Goal: Transaction & Acquisition: Obtain resource

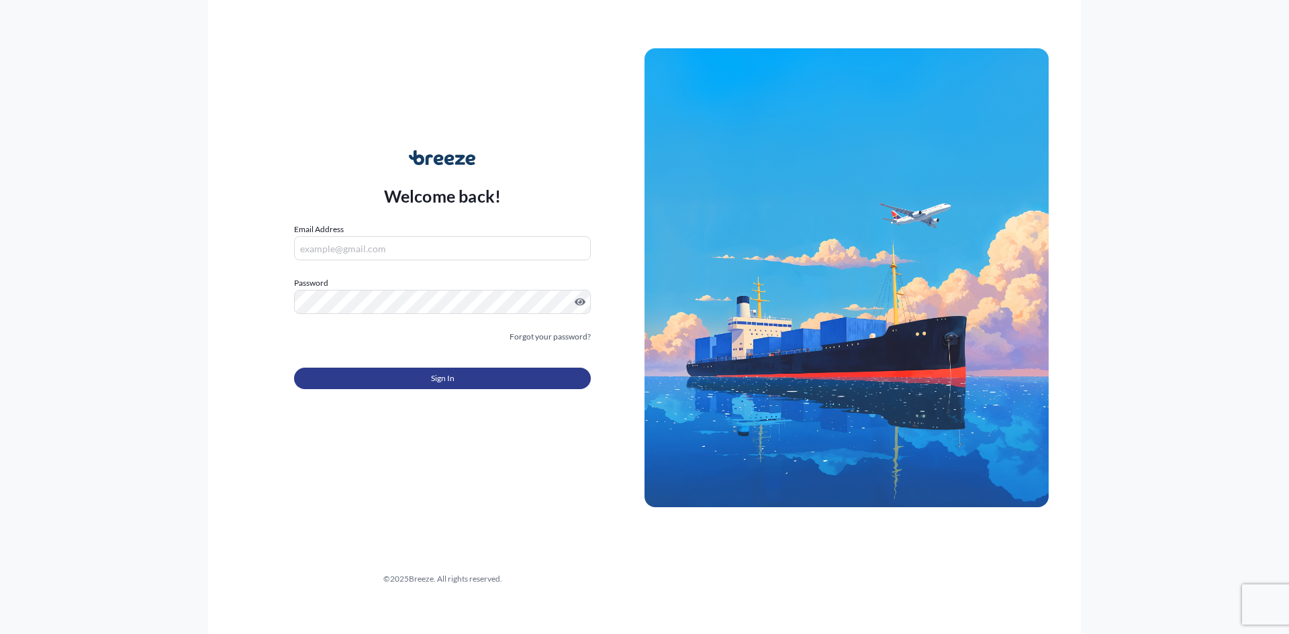
type input "[EMAIL_ADDRESS][DOMAIN_NAME][PERSON_NAME]"
click at [452, 369] on button "Sign In" at bounding box center [442, 378] width 297 height 21
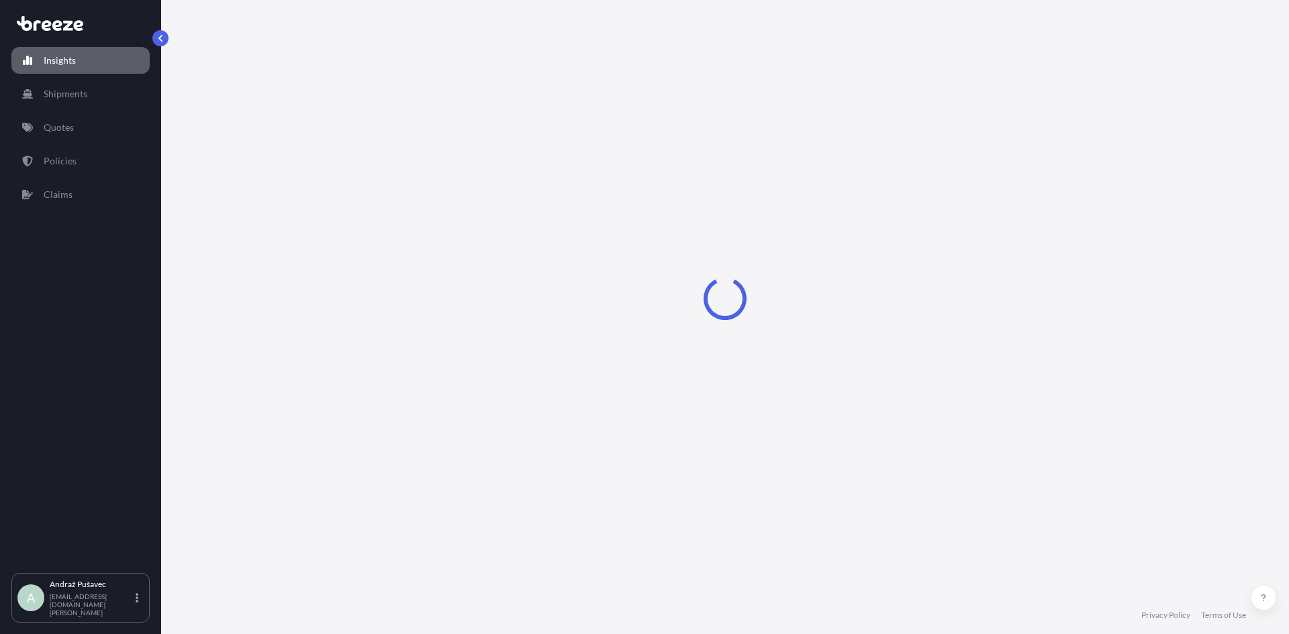
select select "2025"
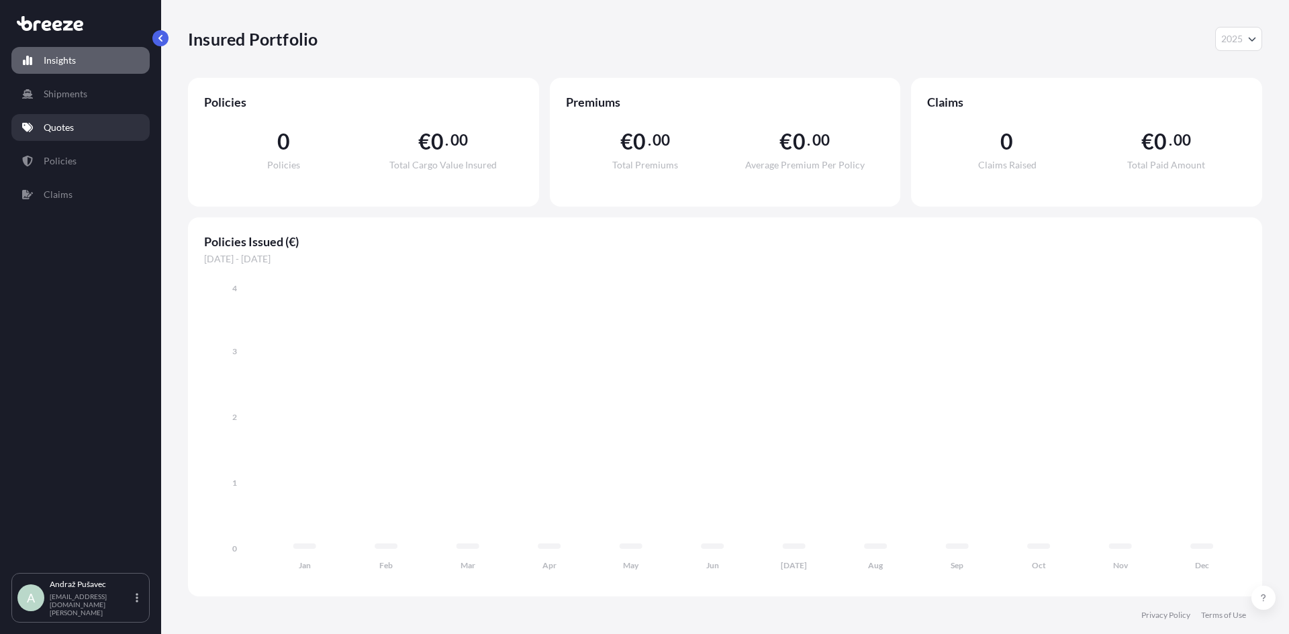
click at [83, 136] on link "Quotes" at bounding box center [80, 127] width 138 height 27
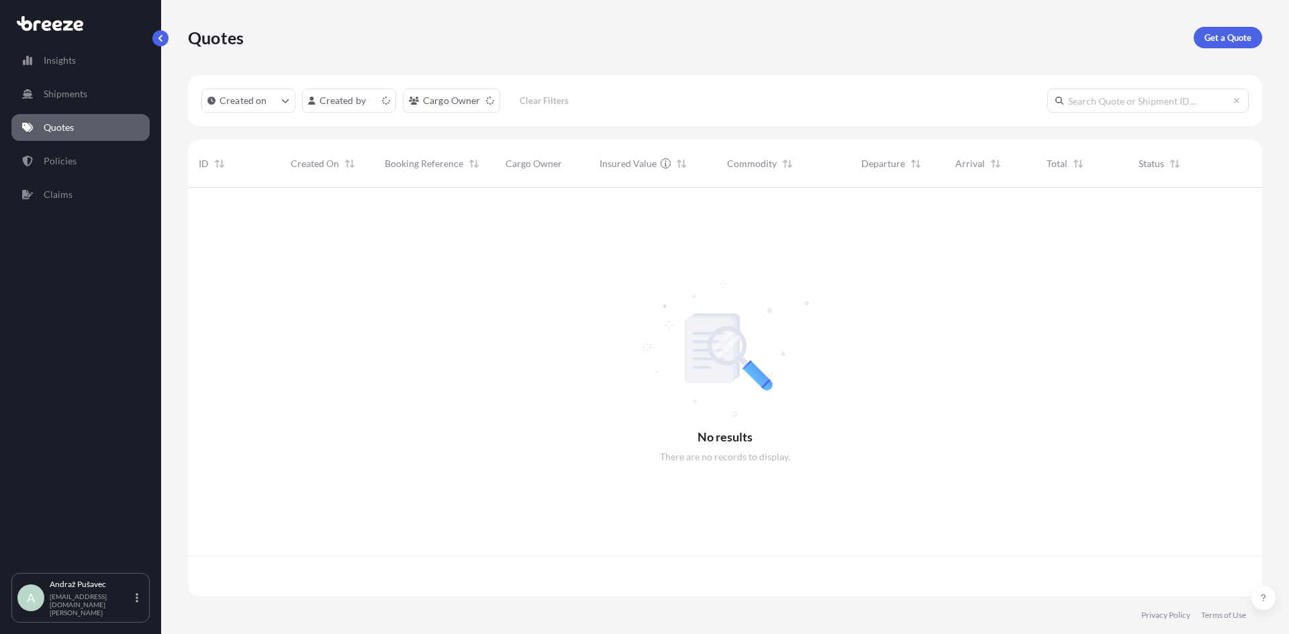
scroll to position [406, 1064]
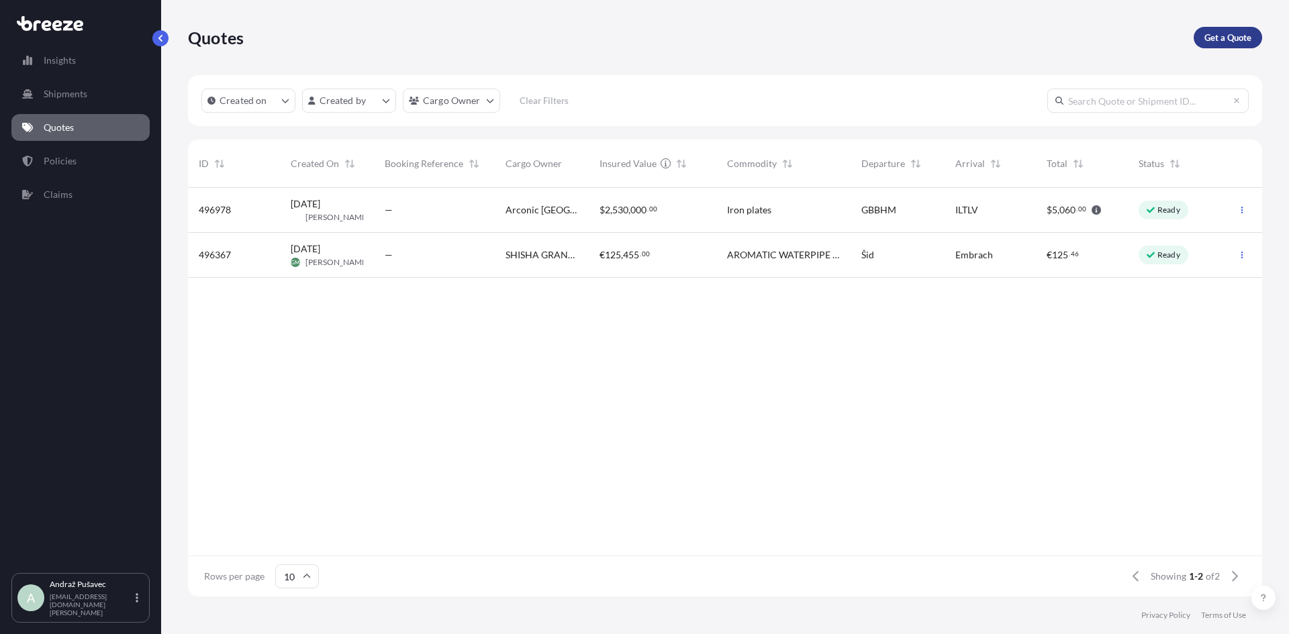
click at [1208, 42] on p "Get a Quote" at bounding box center [1227, 37] width 47 height 13
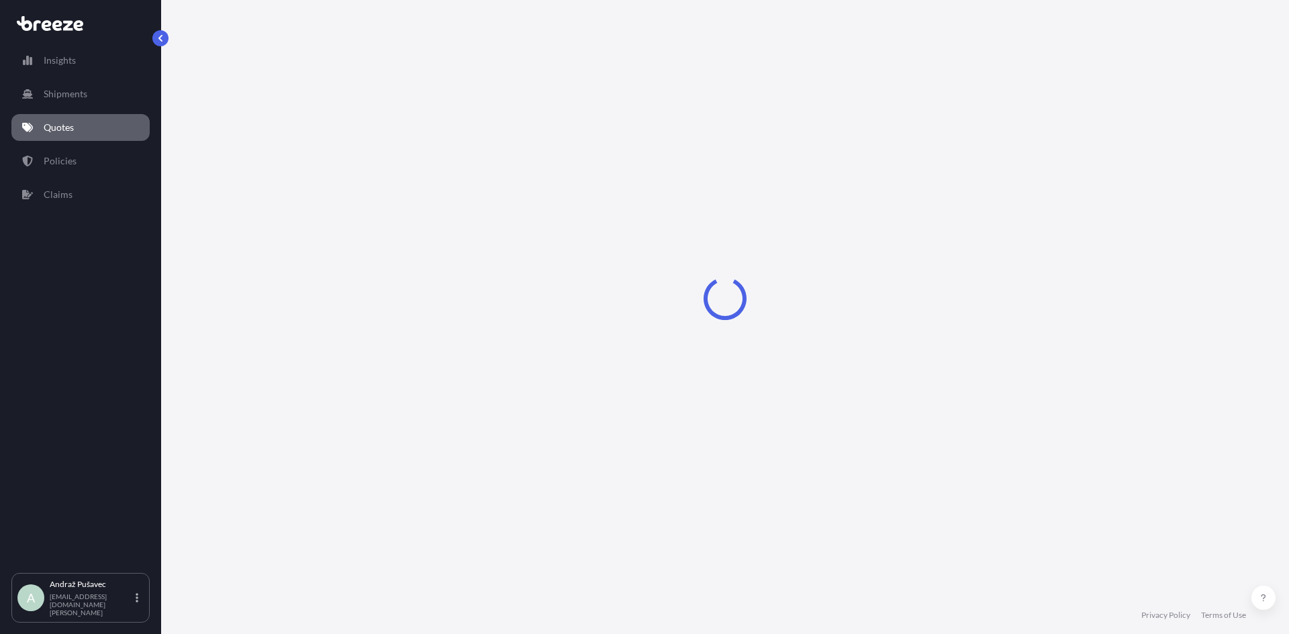
select select "Sea"
select select "1"
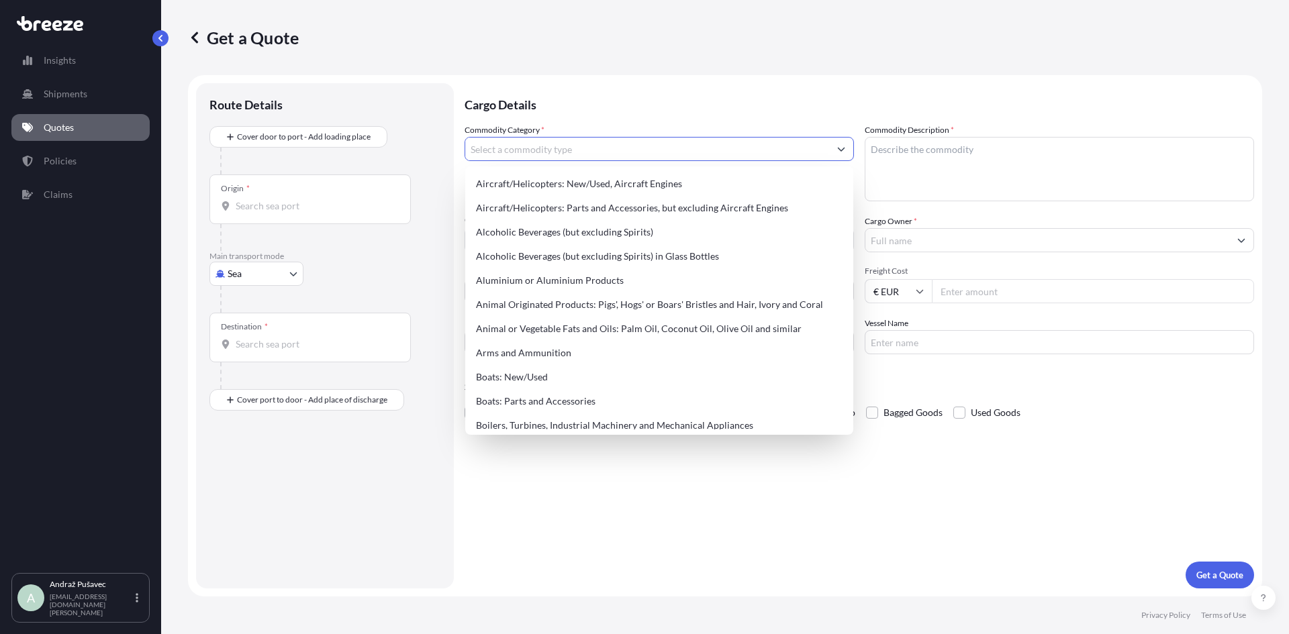
click at [551, 154] on input "Commodity Category *" at bounding box center [647, 149] width 364 height 24
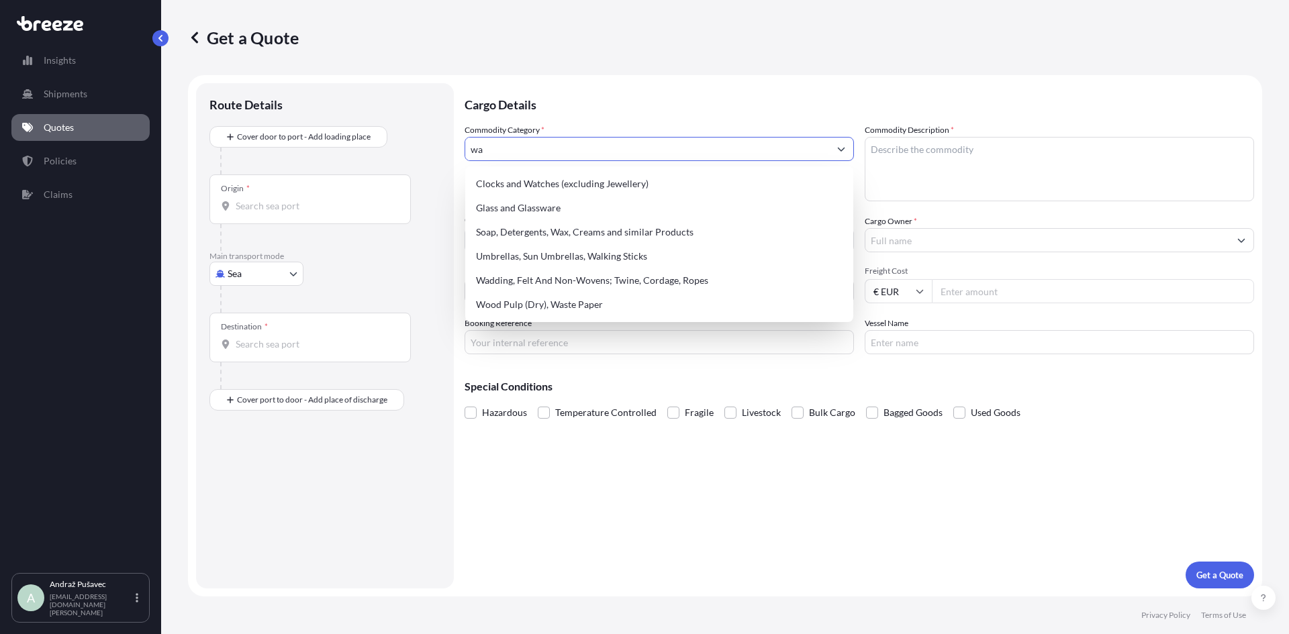
type input "w"
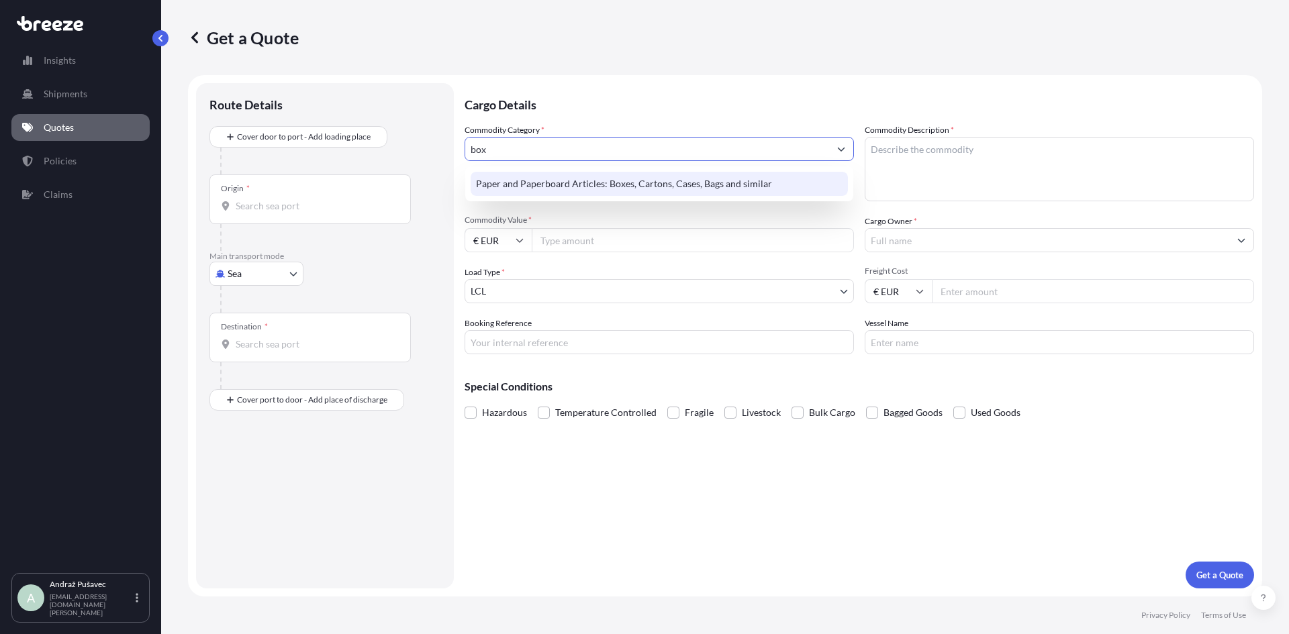
click at [638, 193] on div "Paper and Paperboard Articles: Boxes, Cartons, Cases, Bags and similar" at bounding box center [659, 184] width 377 height 24
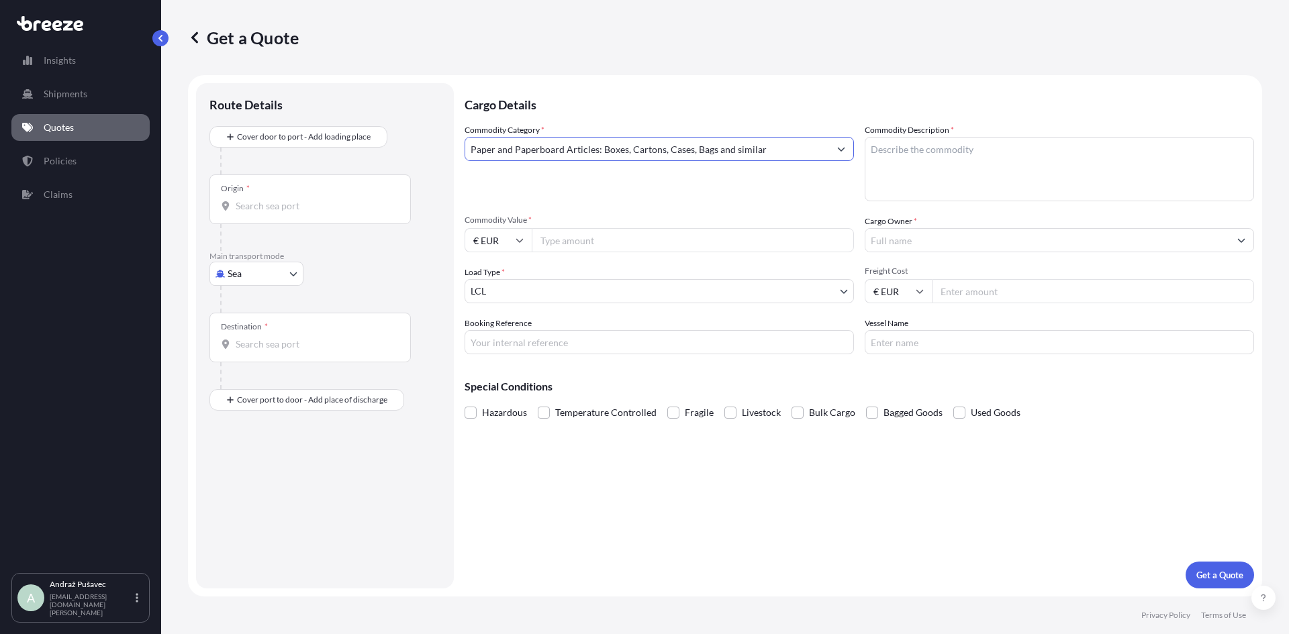
type input "Paper and Paperboard Articles: Boxes, Cartons, Cases, Bags and similar"
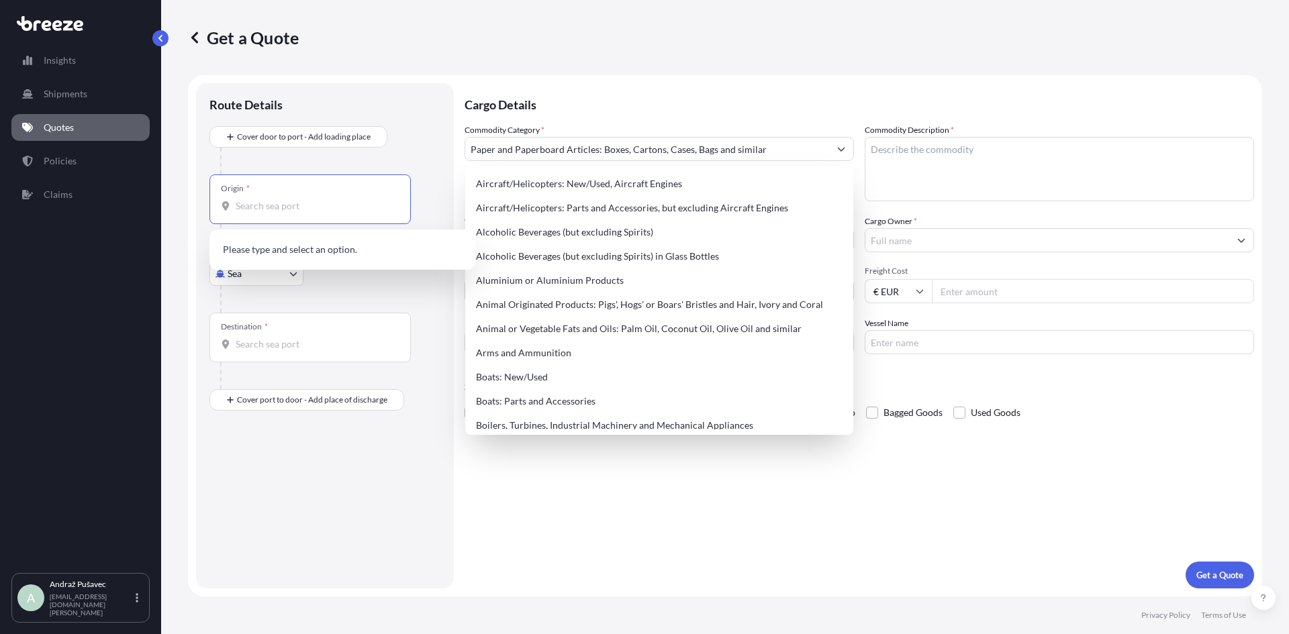
click at [258, 207] on input "Origin *" at bounding box center [315, 205] width 158 height 13
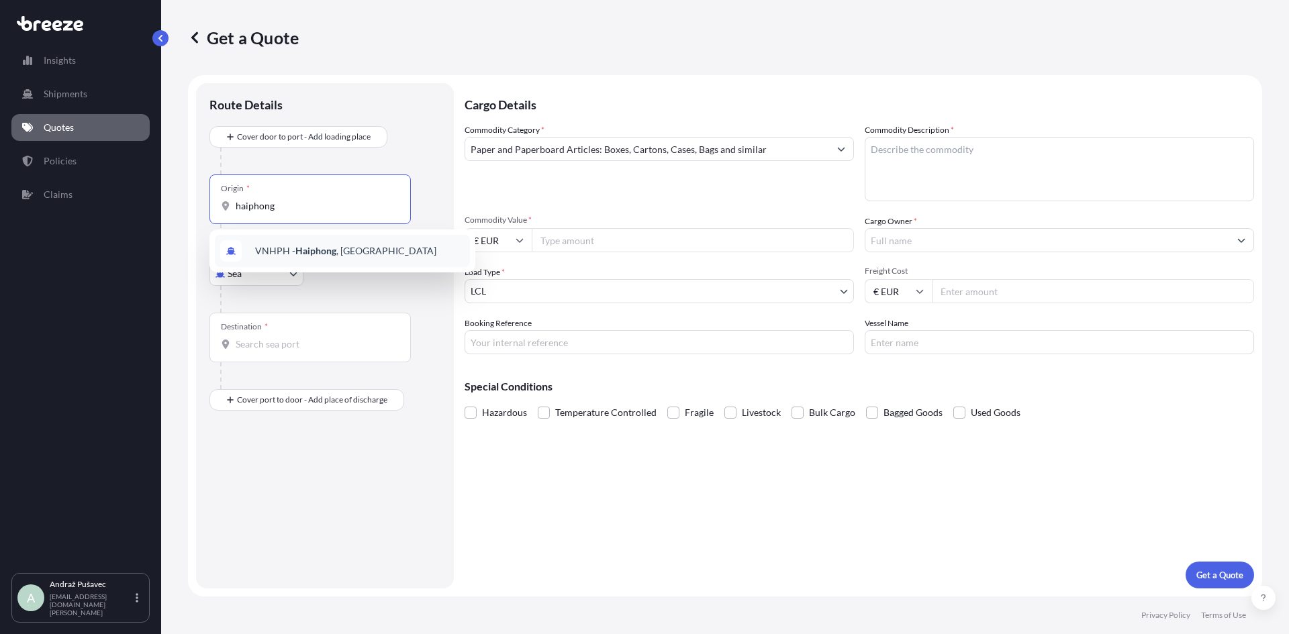
click at [318, 242] on div "VNHPH - Haiphong , [GEOGRAPHIC_DATA]" at bounding box center [342, 251] width 255 height 32
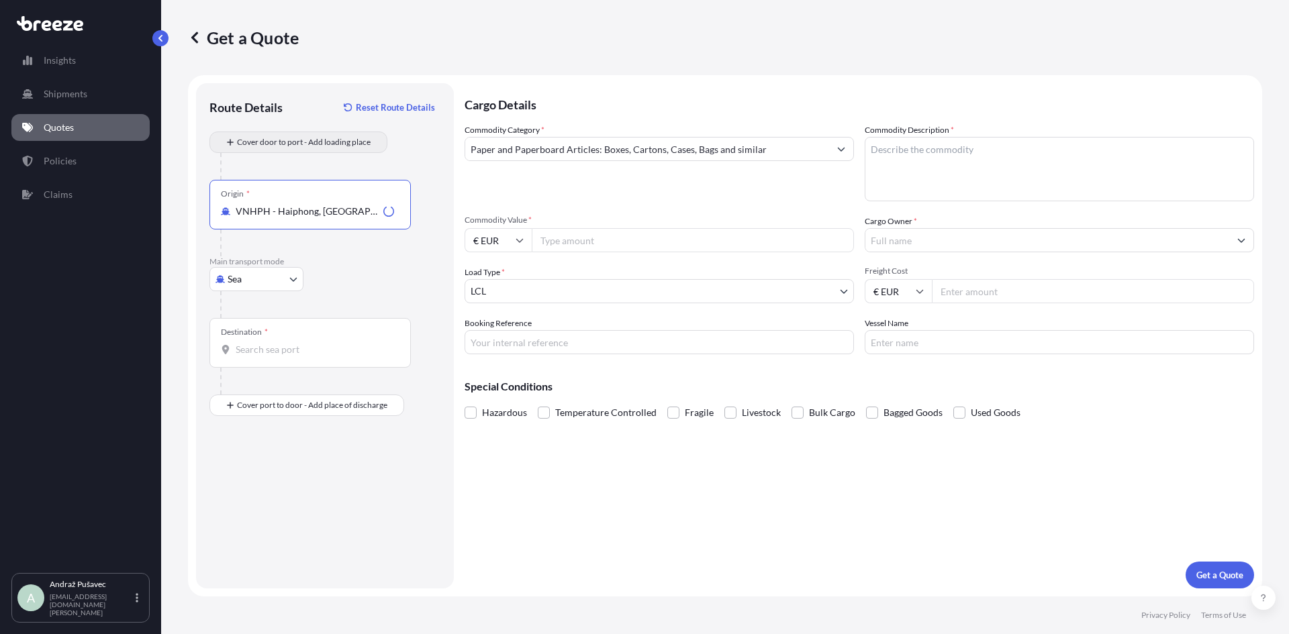
type input "VNHPH - Haiphong, [GEOGRAPHIC_DATA]"
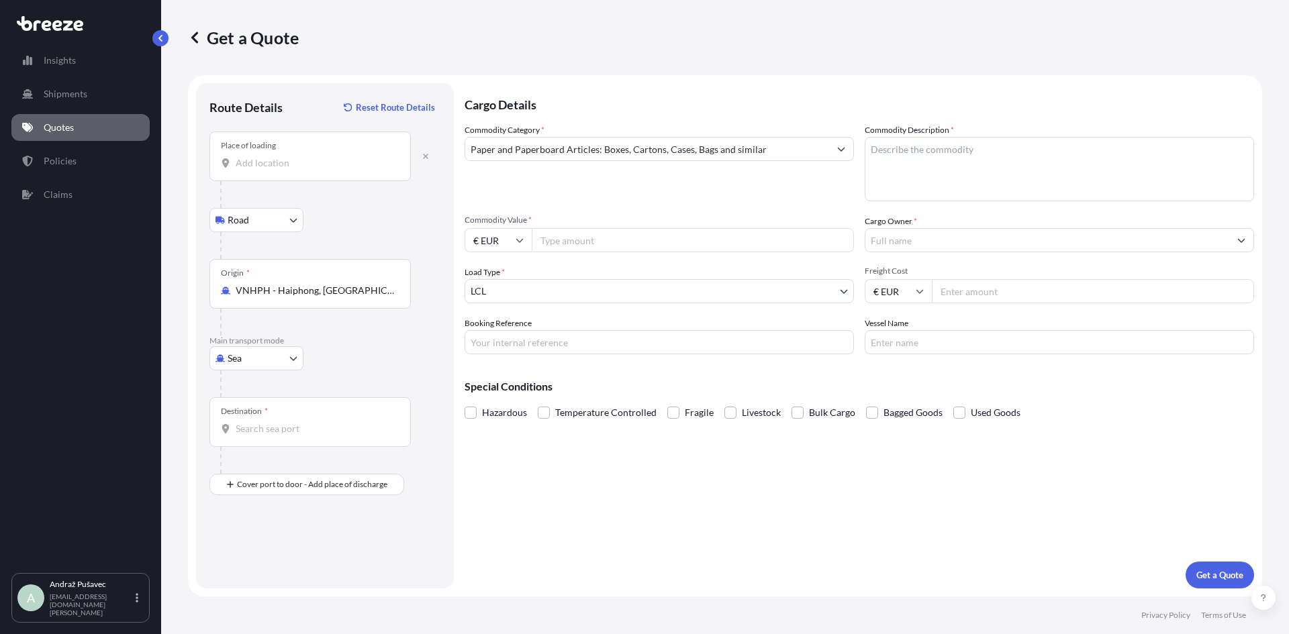
click at [281, 160] on input "Place of loading" at bounding box center [315, 162] width 158 height 13
click at [280, 152] on div "Place of loading" at bounding box center [309, 157] width 201 height 50
click at [280, 156] on input "Place of loading" at bounding box center [315, 162] width 158 height 13
paste input "[GEOGRAPHIC_DATA], [GEOGRAPHIC_DATA]."
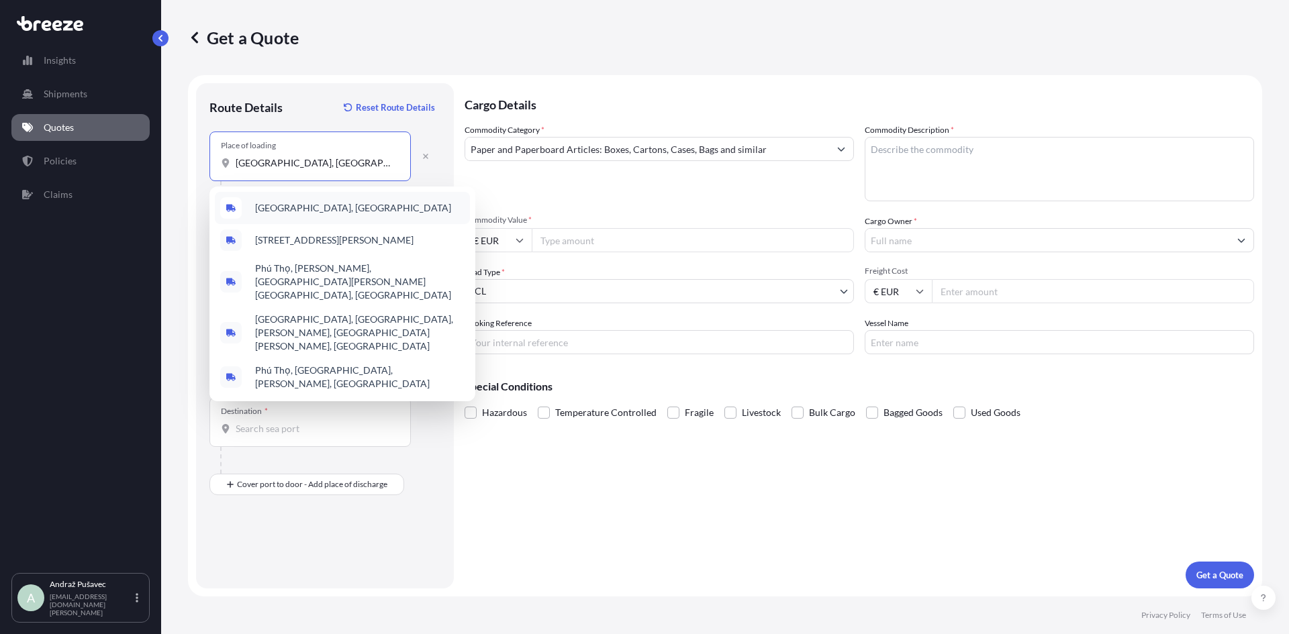
click at [304, 209] on span "[GEOGRAPHIC_DATA], [GEOGRAPHIC_DATA]" at bounding box center [353, 207] width 196 height 13
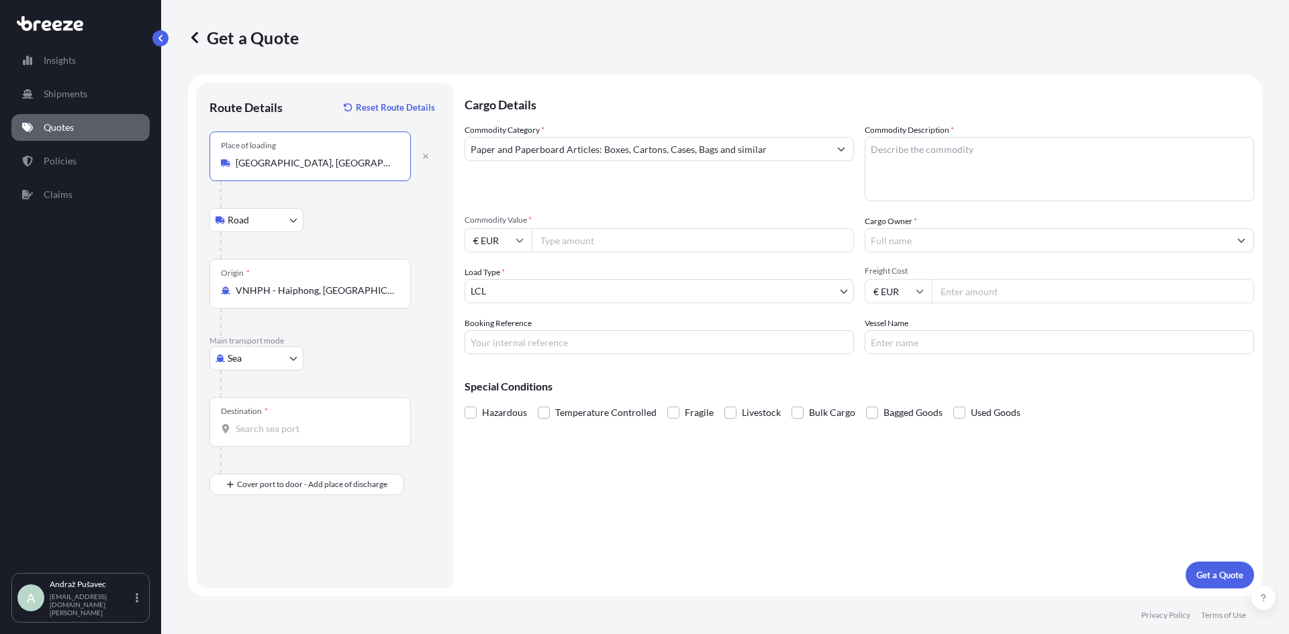
type input "[GEOGRAPHIC_DATA], [GEOGRAPHIC_DATA]"
click at [291, 428] on input "Destination *" at bounding box center [315, 428] width 158 height 13
type input "[PERSON_NAME], [GEOGRAPHIC_DATA]"
click at [262, 557] on input "Place of Discharge" at bounding box center [315, 556] width 158 height 13
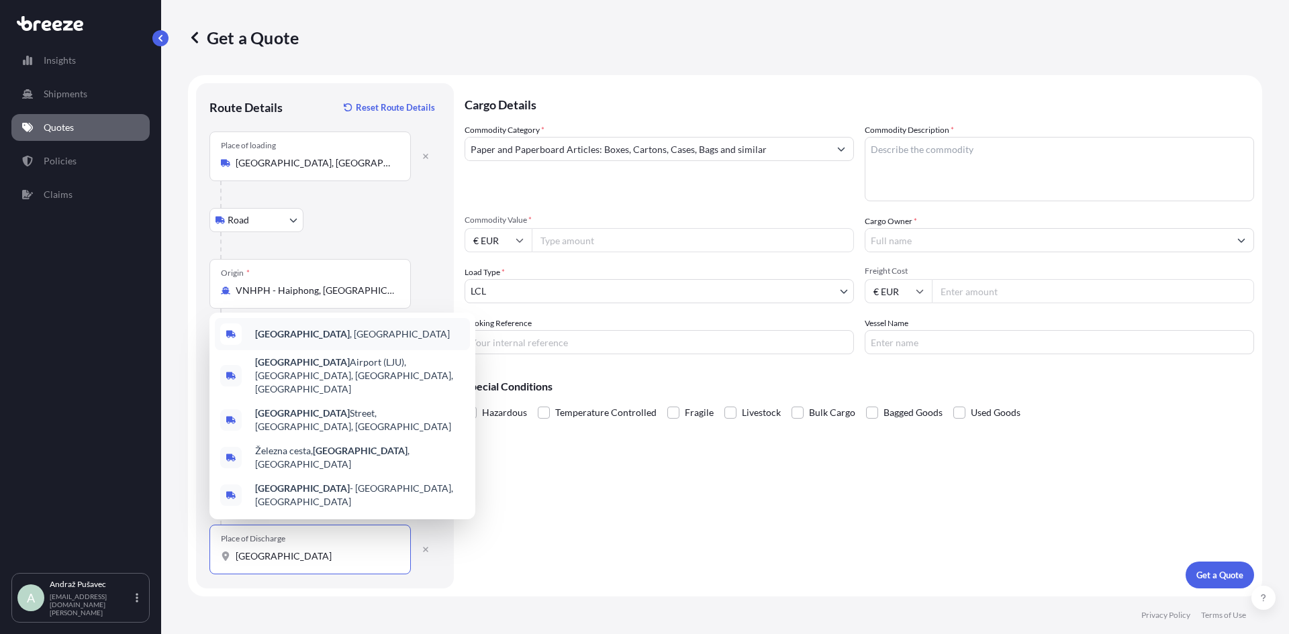
click at [336, 350] on div "[GEOGRAPHIC_DATA] , [GEOGRAPHIC_DATA]" at bounding box center [342, 334] width 255 height 32
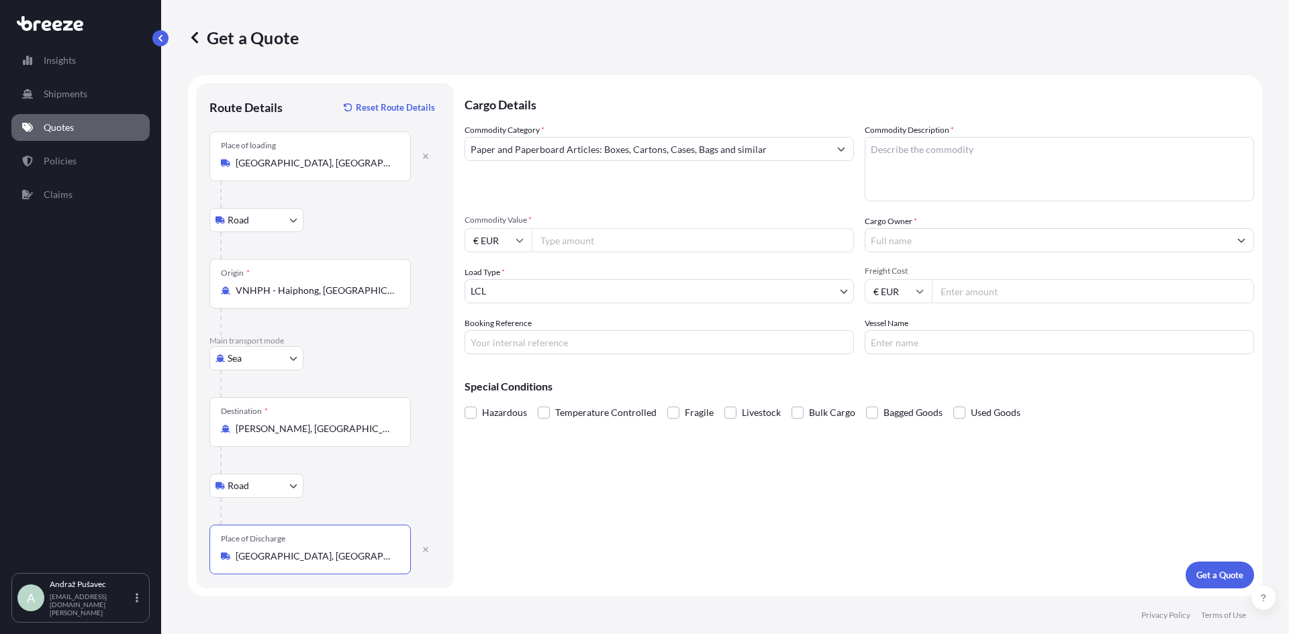
type input "[GEOGRAPHIC_DATA], [GEOGRAPHIC_DATA]"
click at [898, 151] on textarea "Commodity Description *" at bounding box center [1059, 169] width 389 height 64
type textarea "WATCH BOXES"
click at [615, 242] on input "Commodity Value *" at bounding box center [693, 240] width 322 height 24
type input "9300"
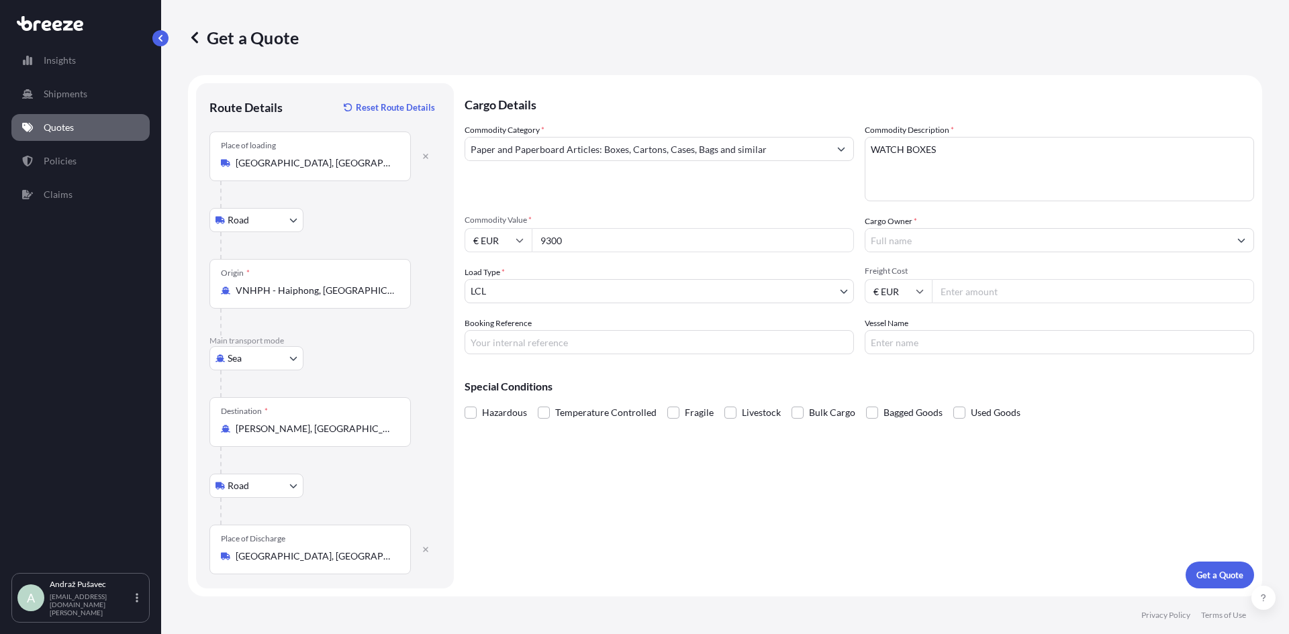
click at [519, 242] on icon at bounding box center [519, 241] width 7 height 4
click at [499, 333] on div "$ USD" at bounding box center [498, 334] width 56 height 26
type input "$ USD"
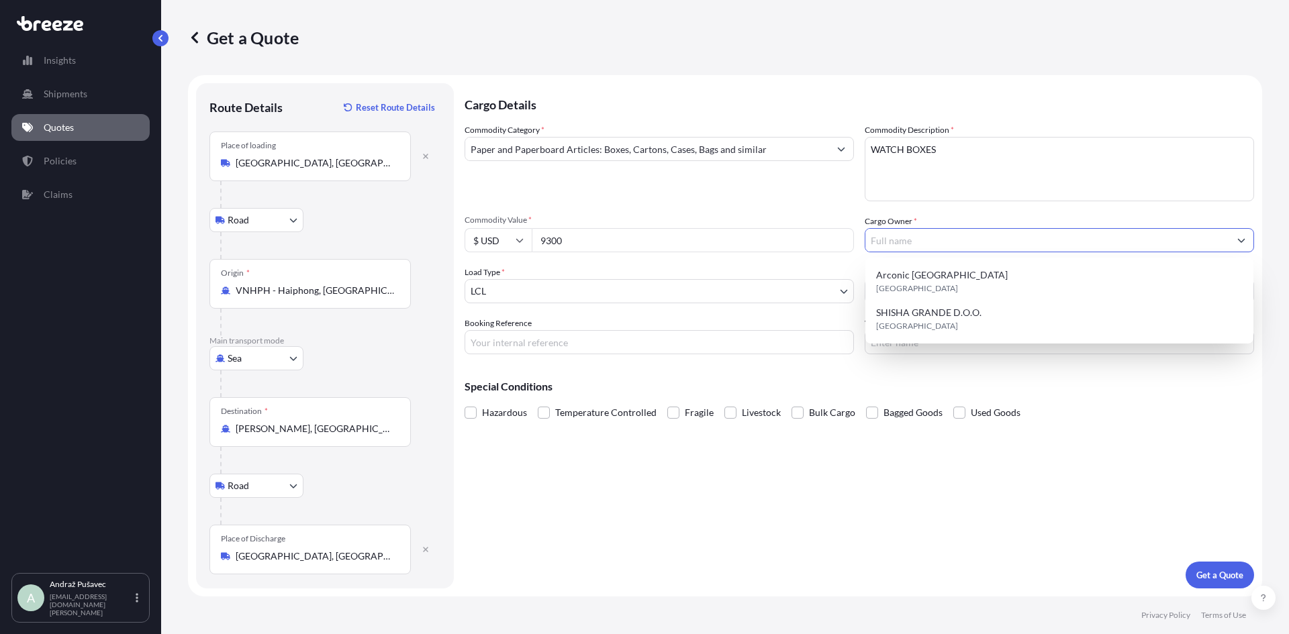
click at [912, 245] on input "Cargo Owner *" at bounding box center [1047, 240] width 364 height 24
type input "s"
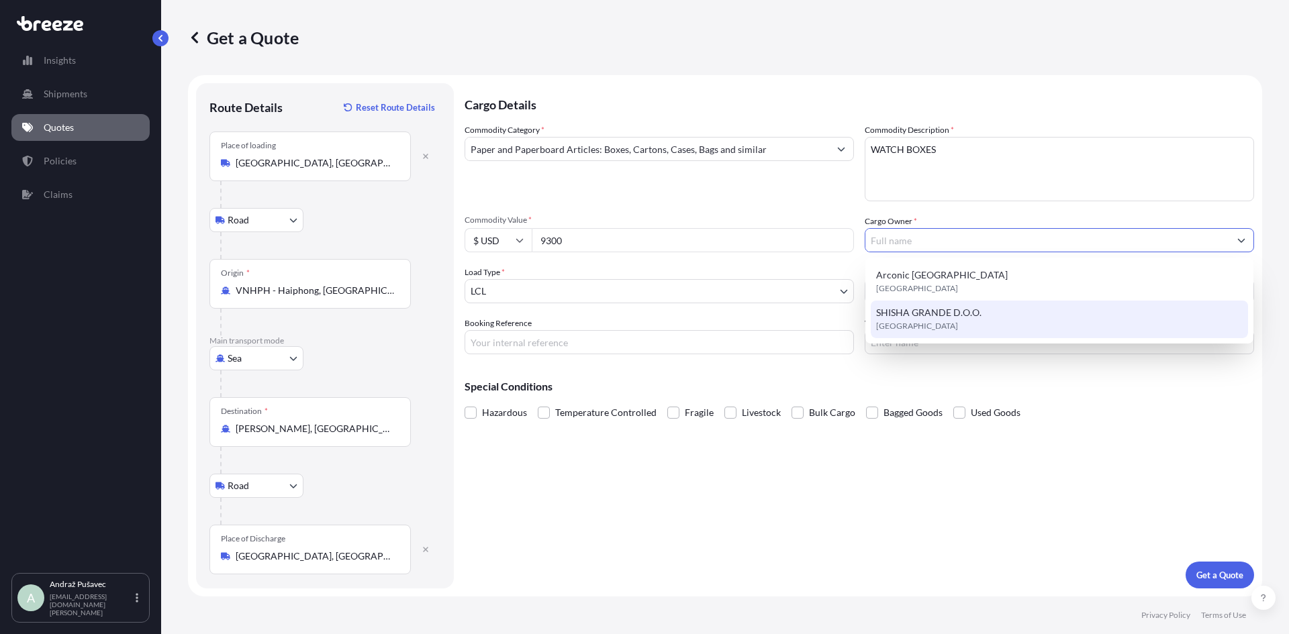
click at [973, 323] on div "SHISHA GRANDE D.O.O. [GEOGRAPHIC_DATA]" at bounding box center [1059, 320] width 377 height 38
type input "SHISHA GRANDE D.O.O."
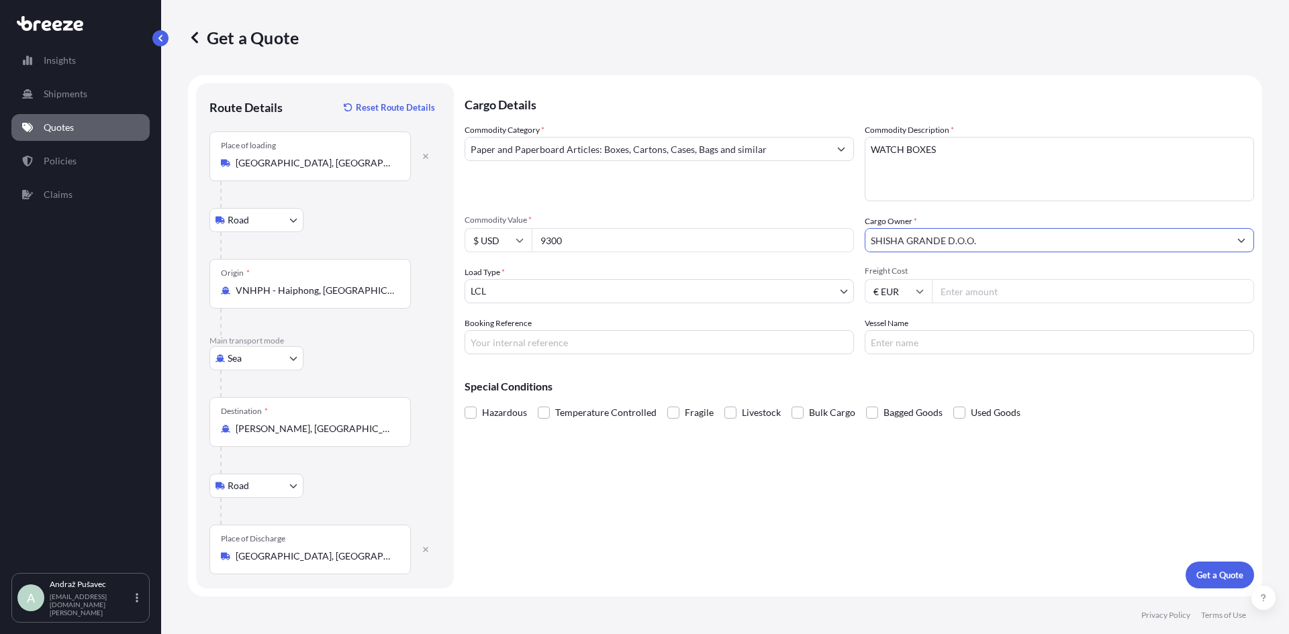
click at [979, 296] on input "Freight Cost" at bounding box center [1093, 291] width 322 height 24
type input "2500"
click at [508, 339] on input "Booking Reference" at bounding box center [659, 342] width 389 height 24
type input "00"
click at [1225, 577] on p "Get a Quote" at bounding box center [1219, 575] width 47 height 13
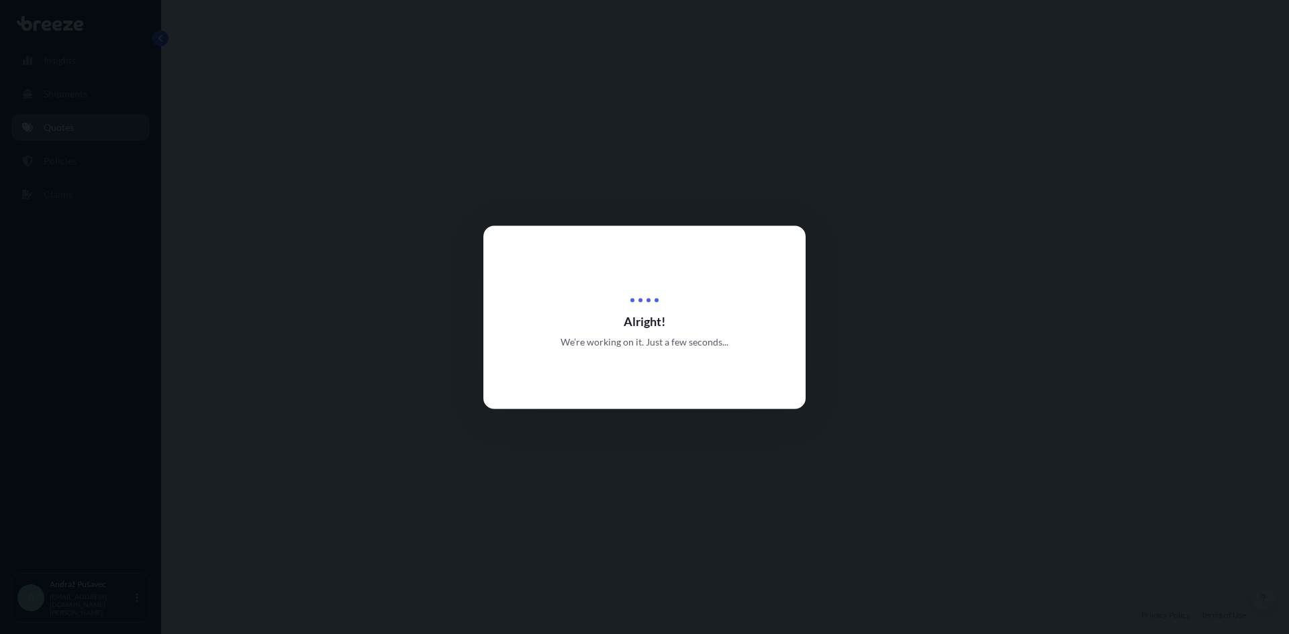
select select "Road"
select select "Sea"
select select "Road"
select select "1"
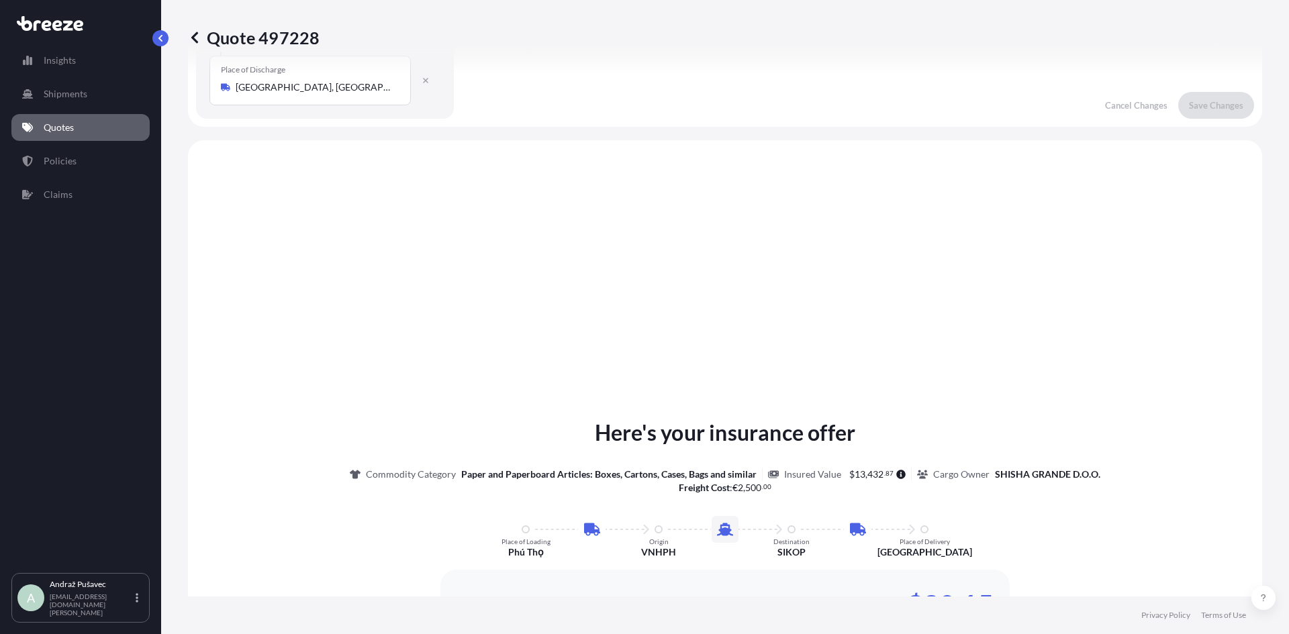
scroll to position [537, 0]
